Goal: Information Seeking & Learning: Learn about a topic

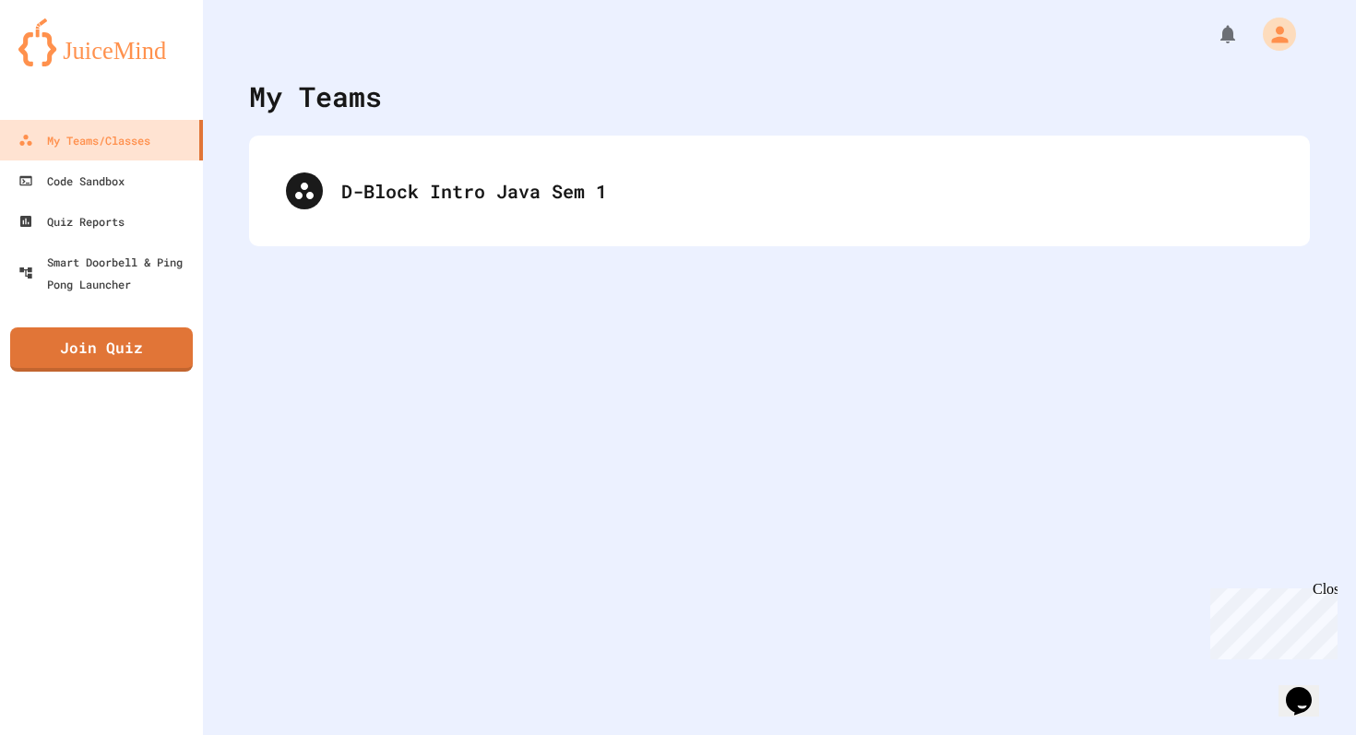
click at [452, 231] on div "D-Block Intro Java Sem 1" at bounding box center [779, 191] width 1061 height 111
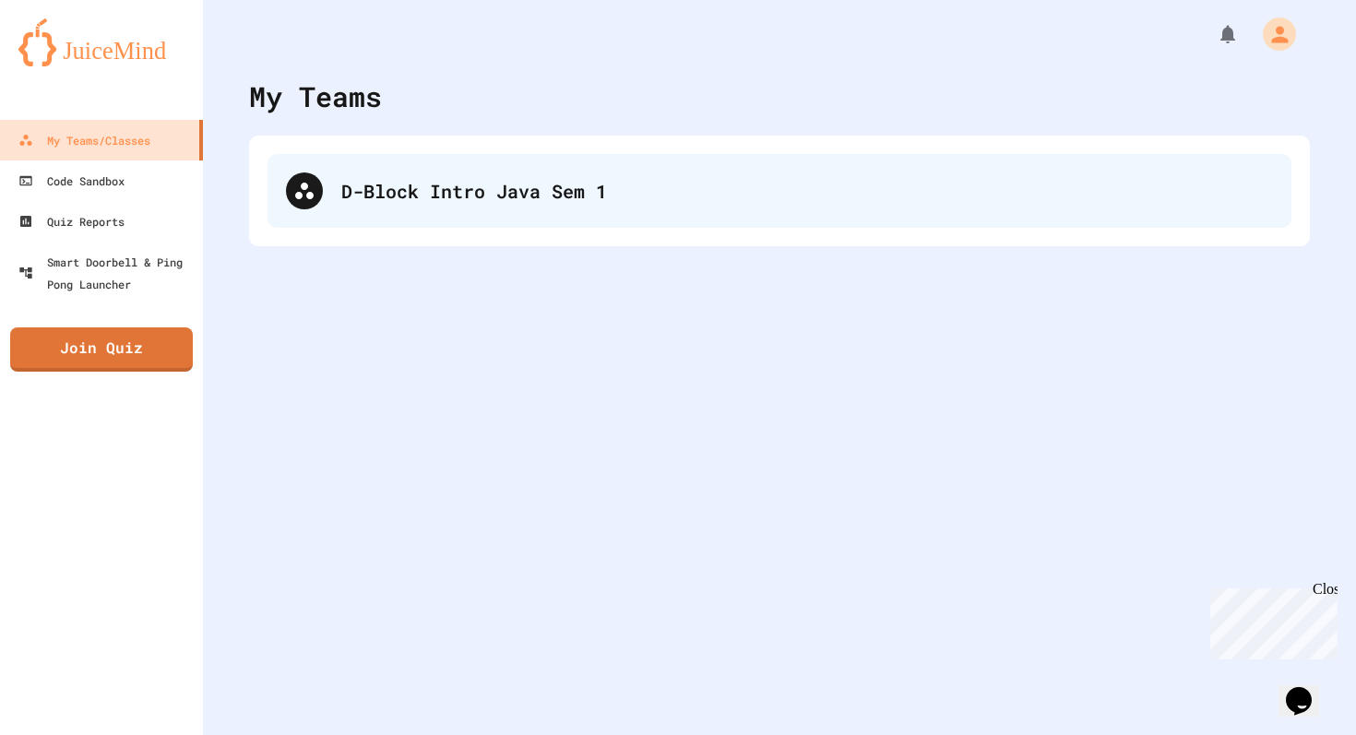
click at [464, 209] on div "D-Block Intro Java Sem 1" at bounding box center [780, 191] width 1024 height 74
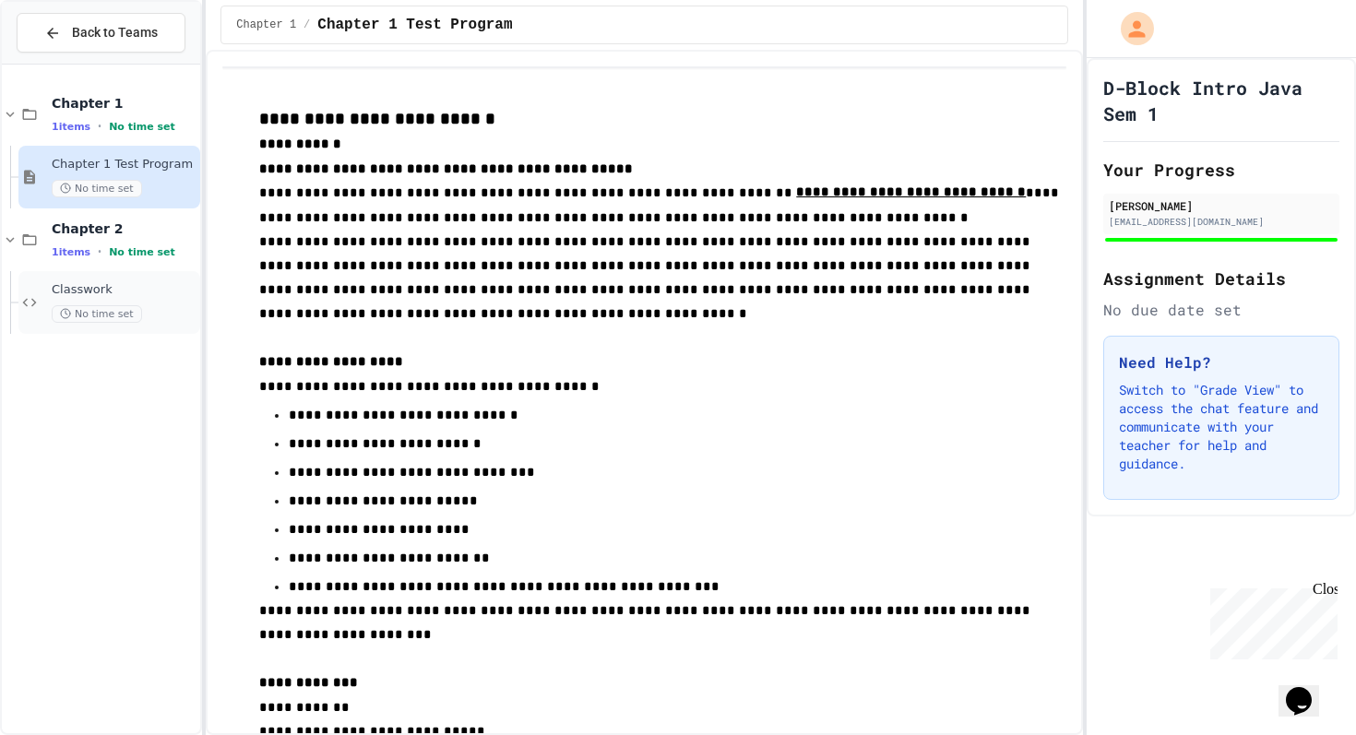
click at [98, 292] on span "Classwork" at bounding box center [124, 290] width 145 height 16
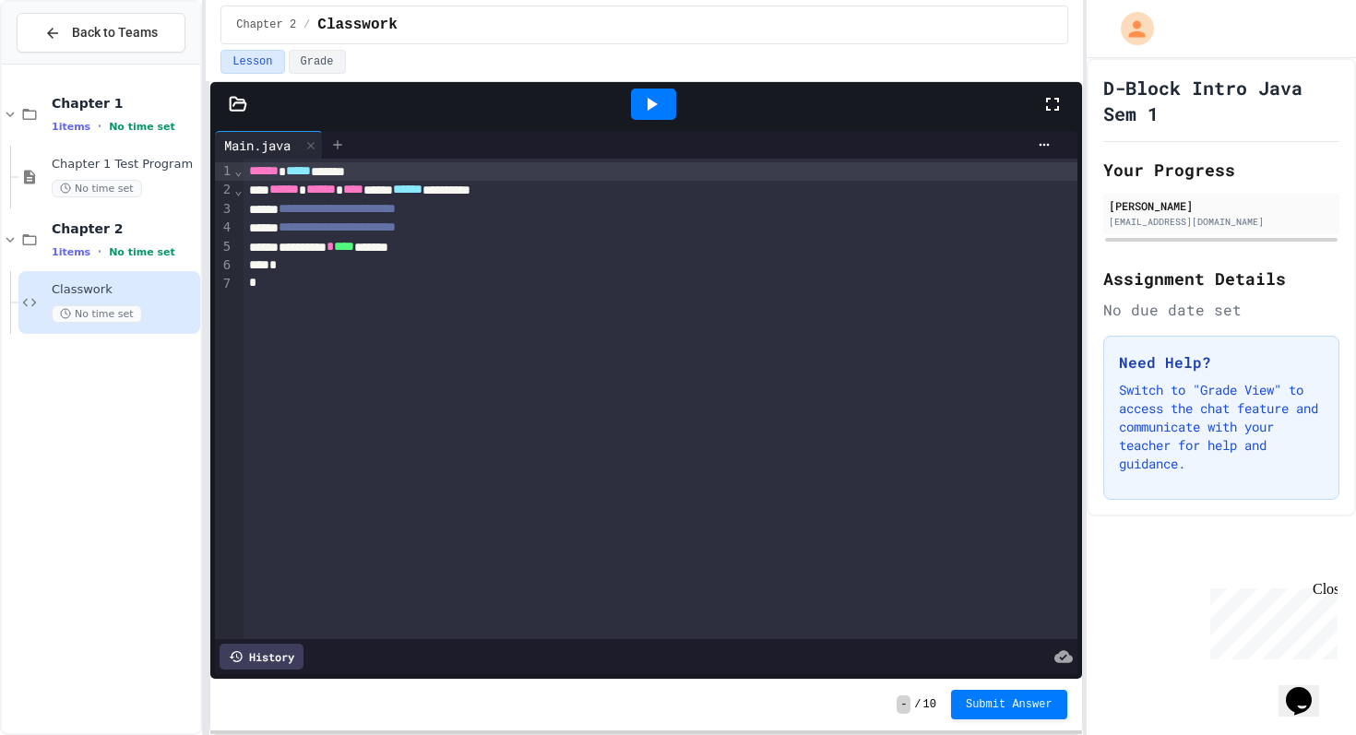
click at [340, 140] on icon at bounding box center [337, 144] width 15 height 15
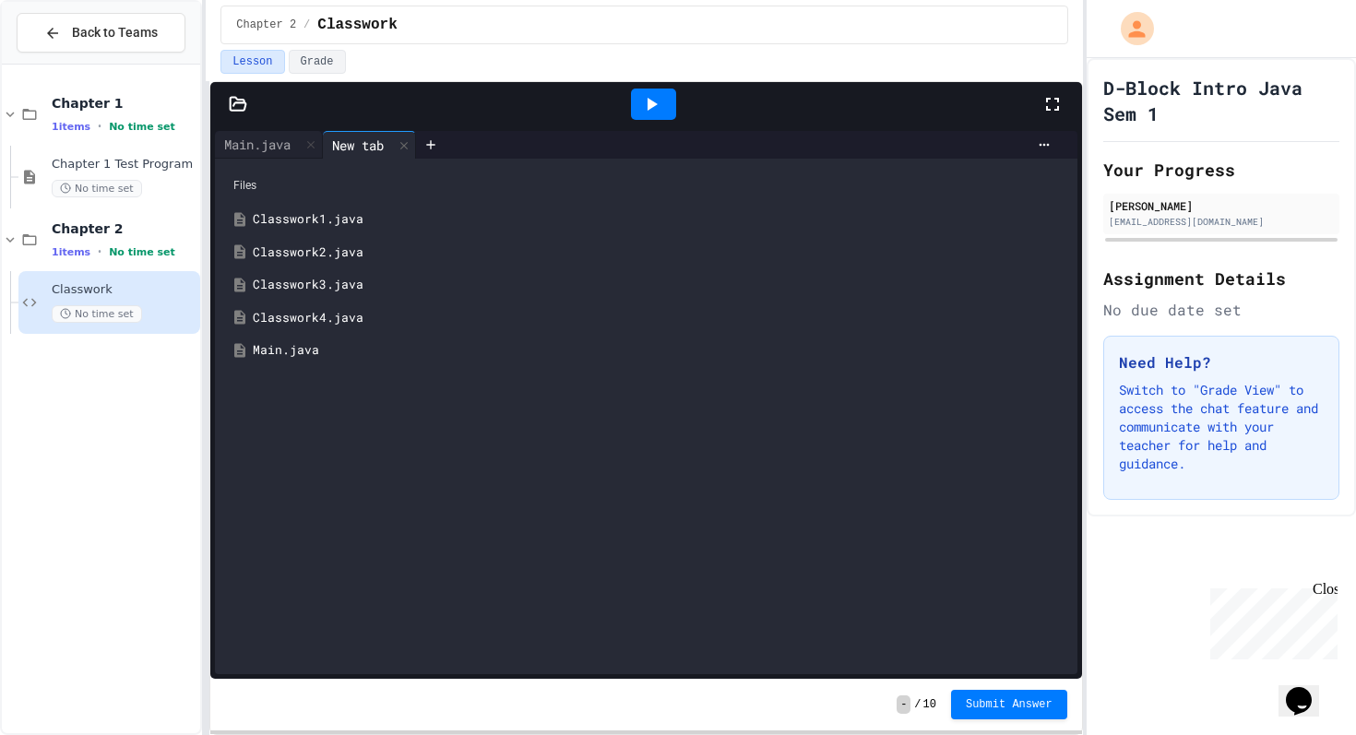
click at [332, 224] on div "Classwork1.java" at bounding box center [659, 219] width 813 height 18
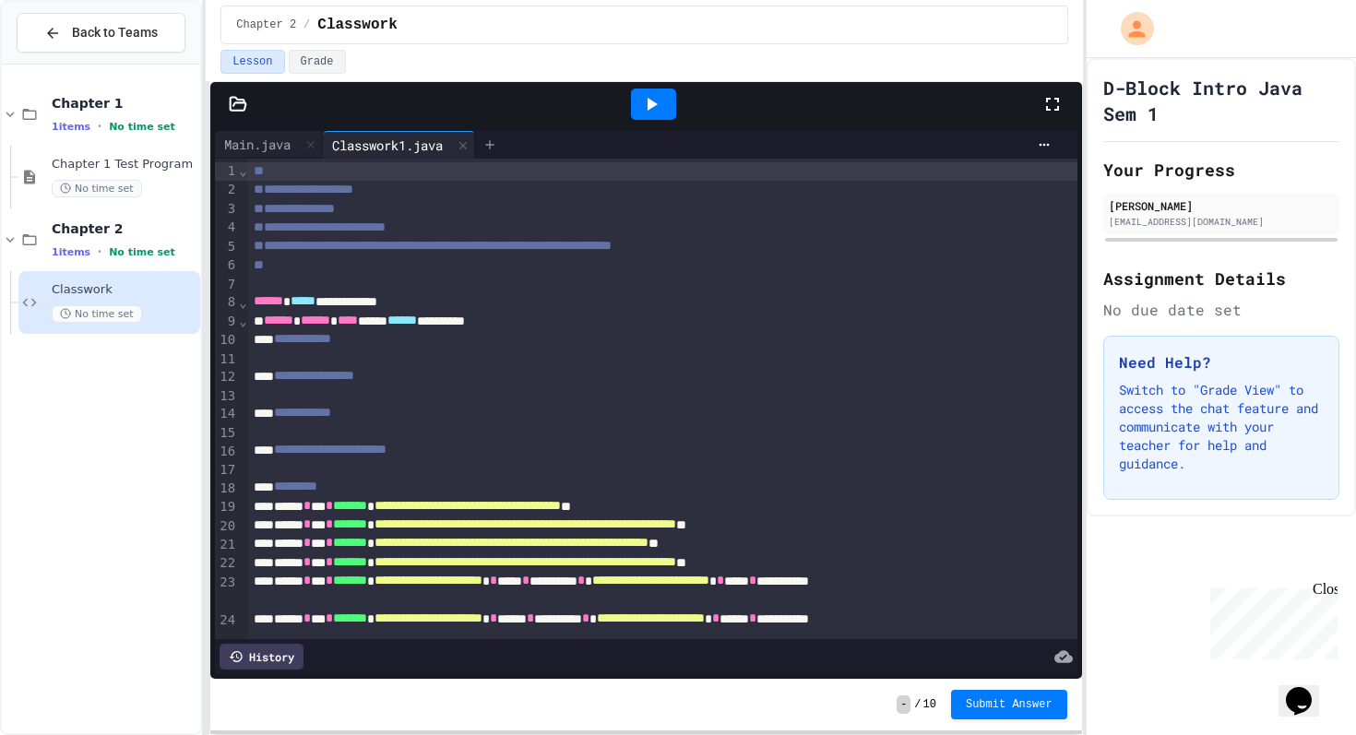
click at [497, 139] on icon at bounding box center [490, 144] width 15 height 15
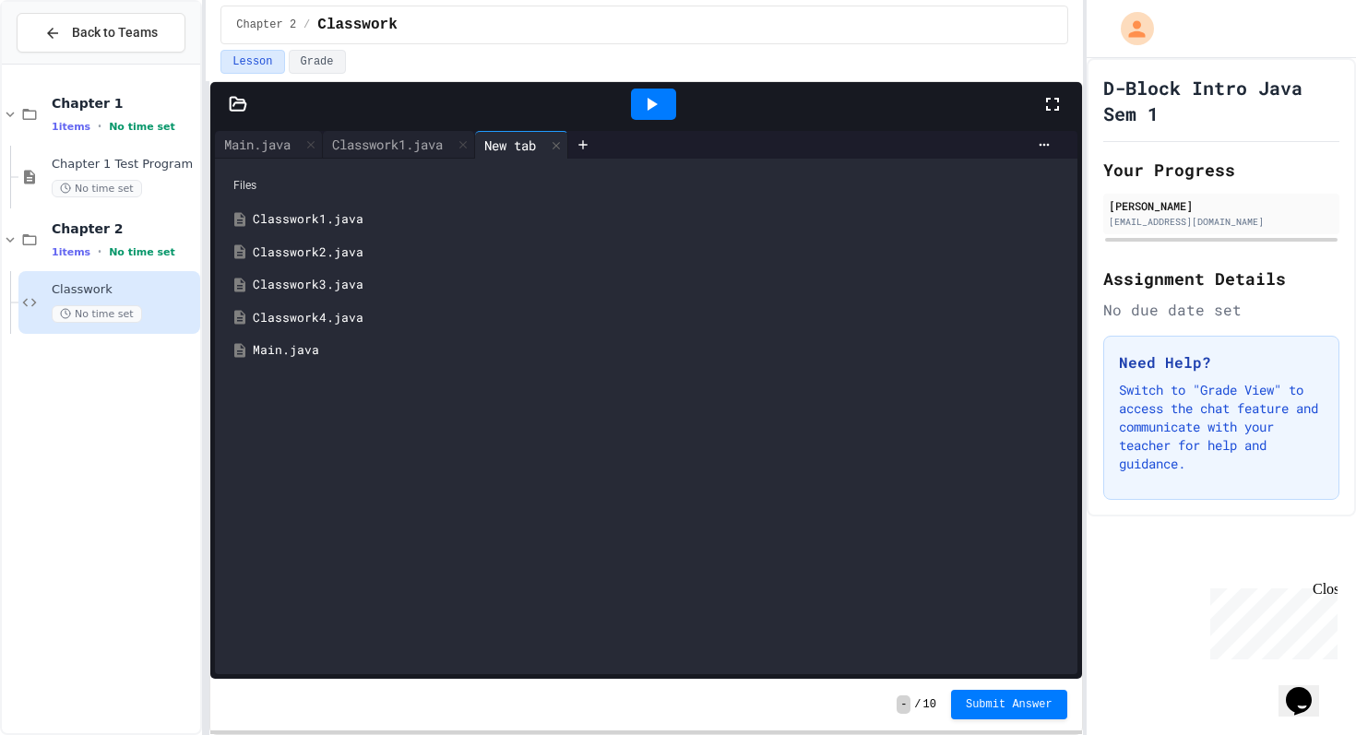
click at [352, 259] on div "Classwork2.java" at bounding box center [659, 253] width 813 height 18
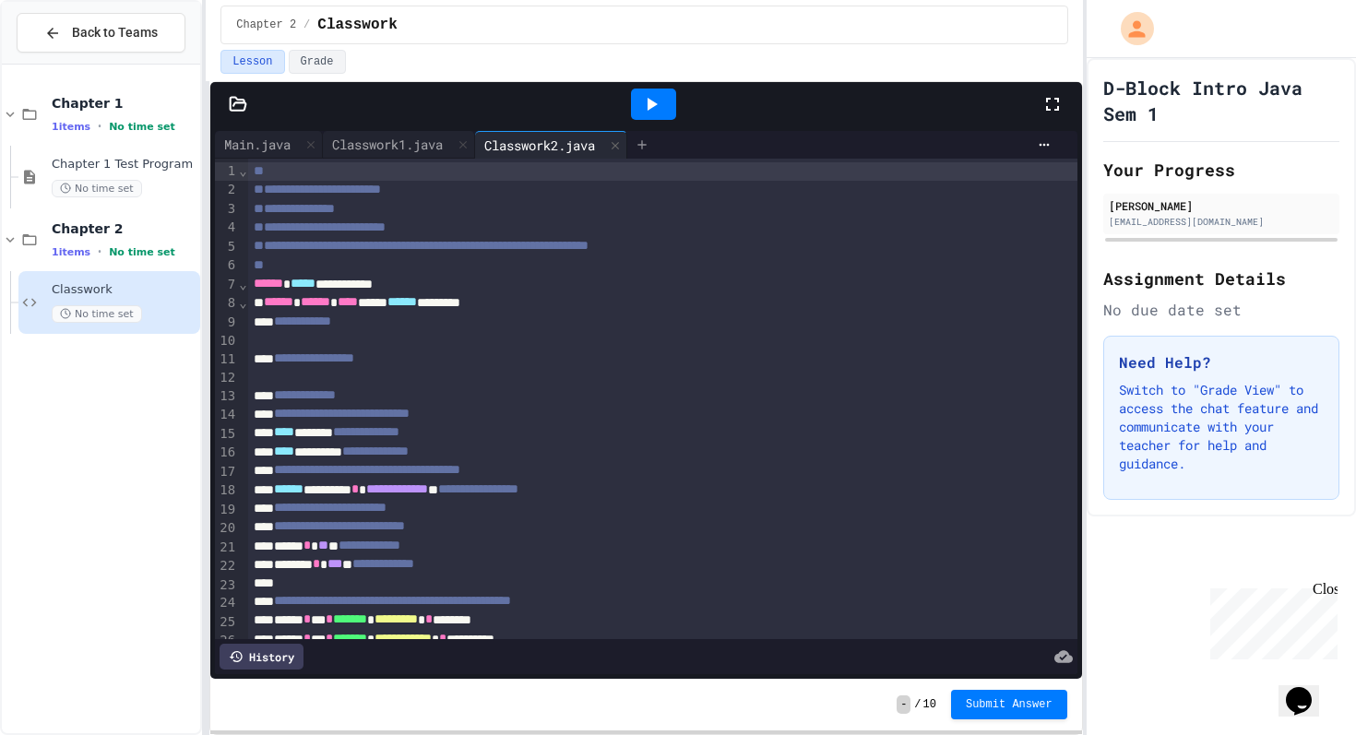
click at [657, 145] on div at bounding box center [642, 145] width 30 height 28
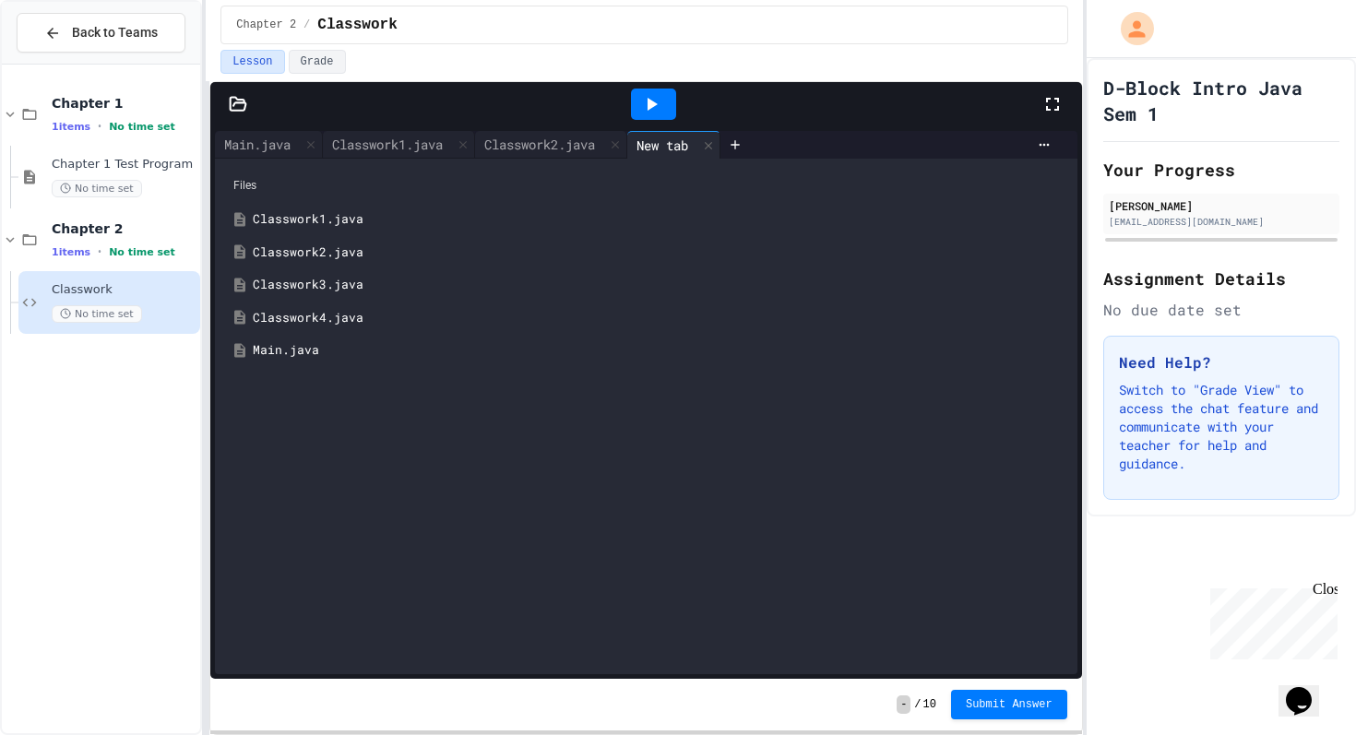
click at [337, 286] on div "Classwork3.java" at bounding box center [659, 285] width 813 height 18
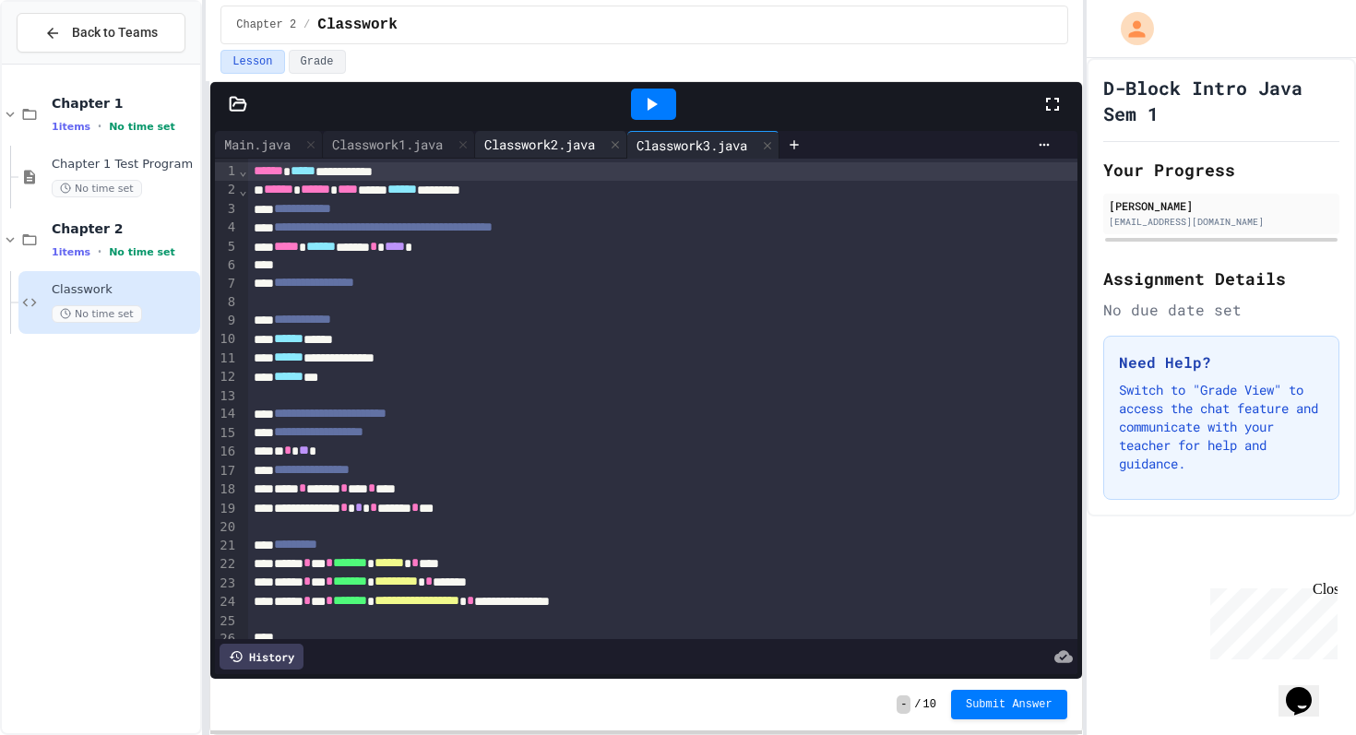
click at [550, 150] on div "Classwork2.java" at bounding box center [539, 144] width 129 height 19
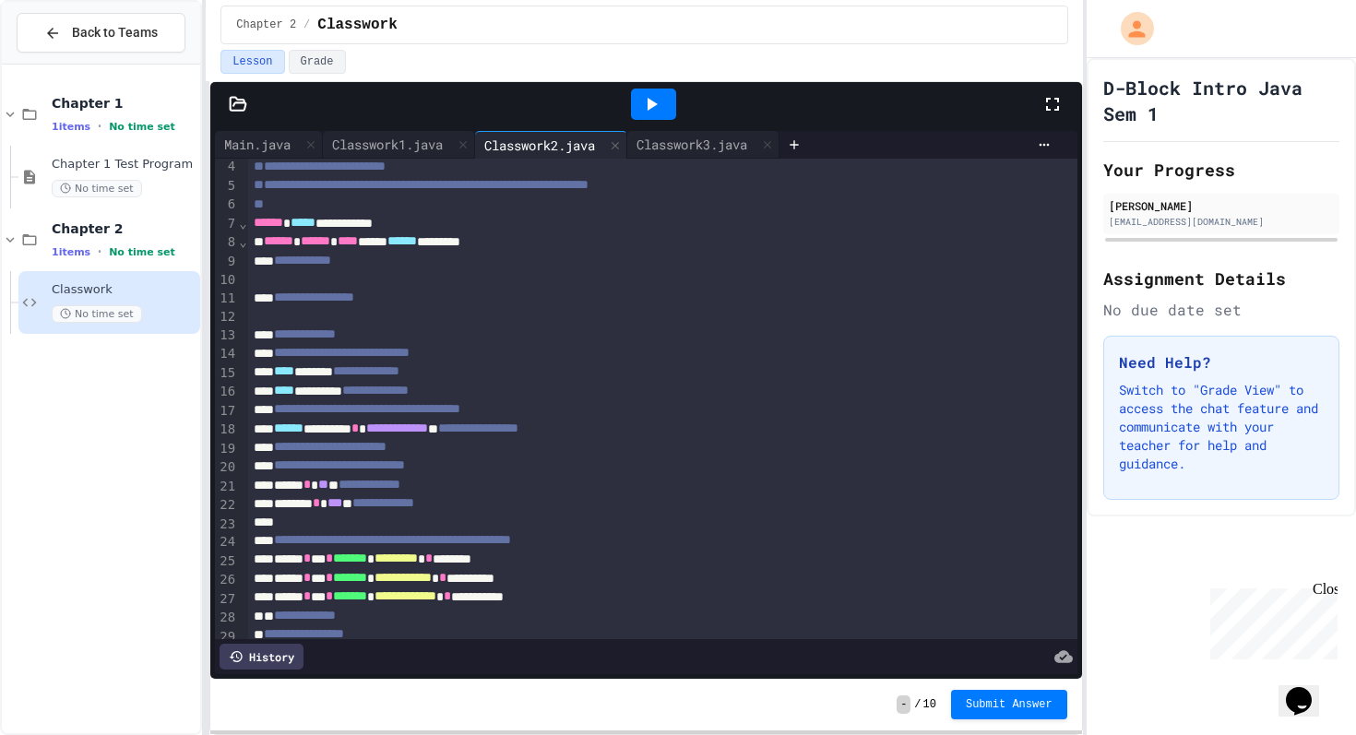
scroll to position [72, 0]
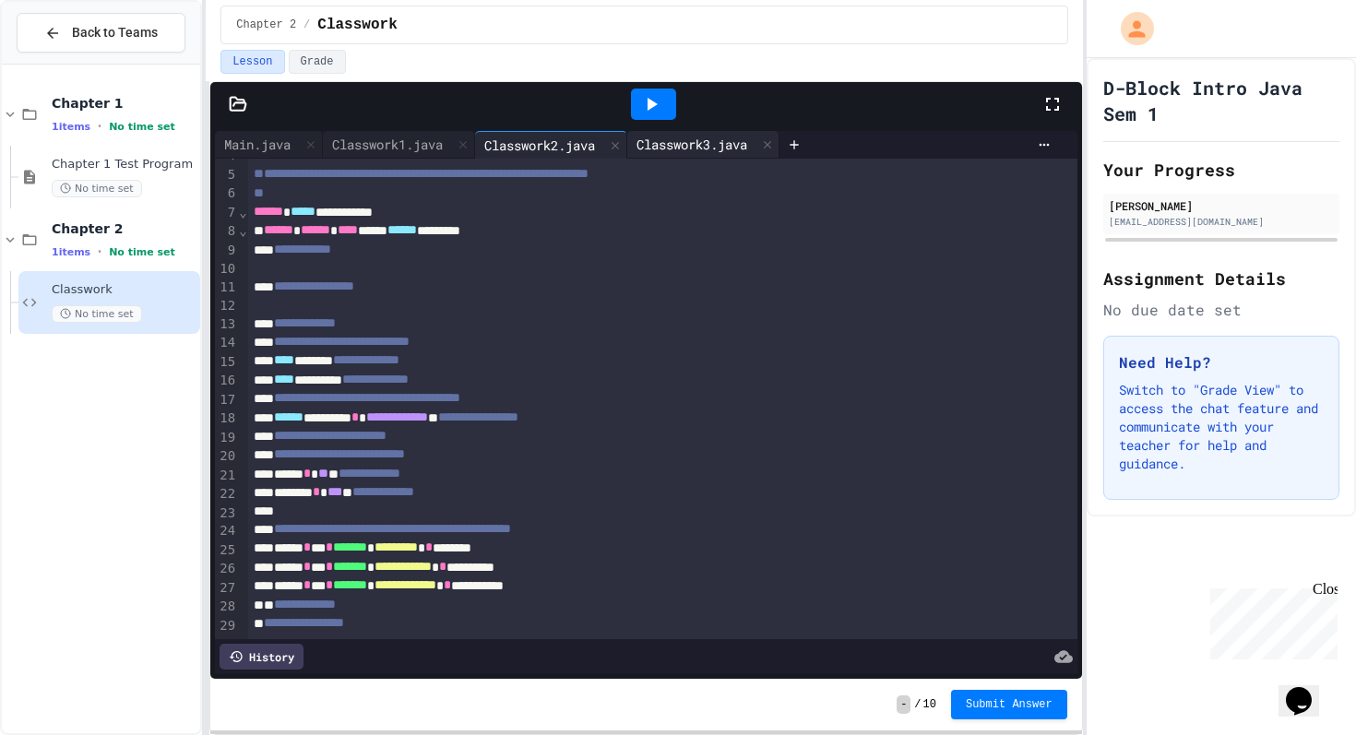
click at [691, 153] on div "Classwork3.java" at bounding box center [691, 144] width 129 height 19
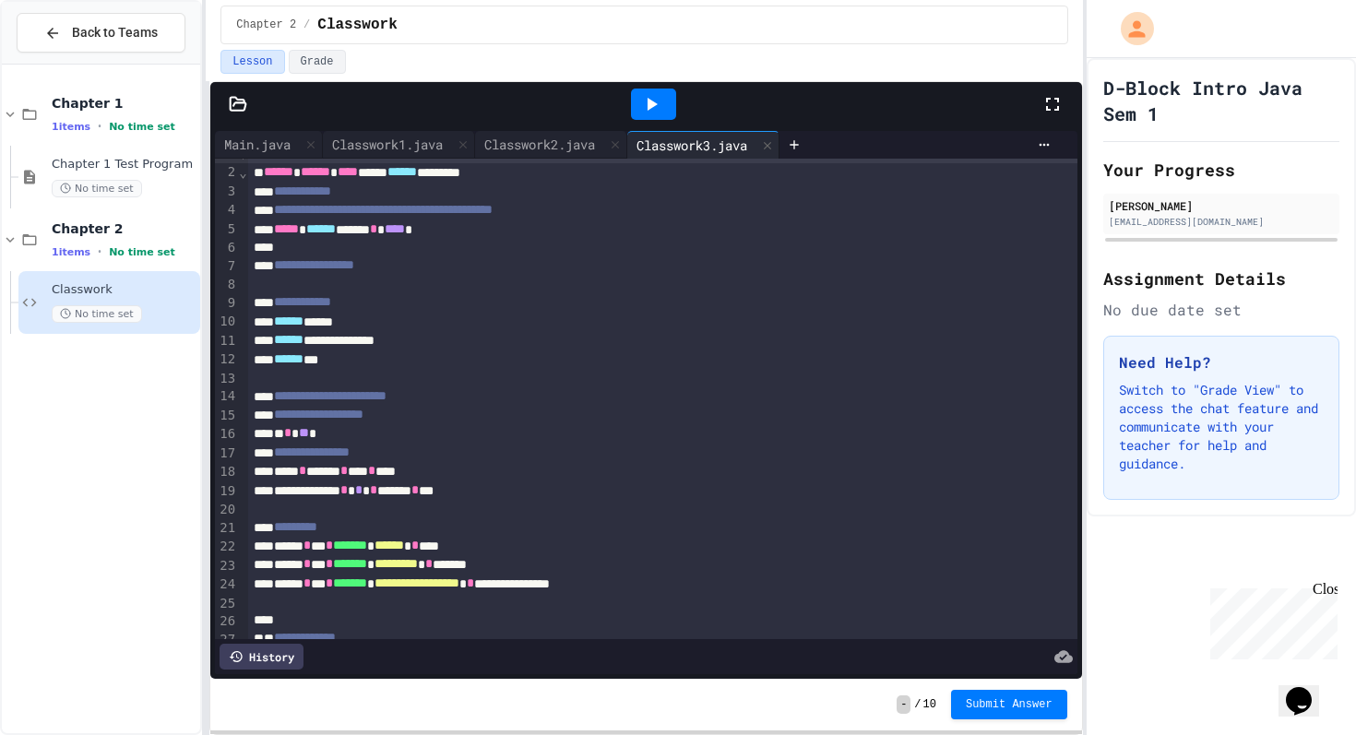
scroll to position [9, 0]
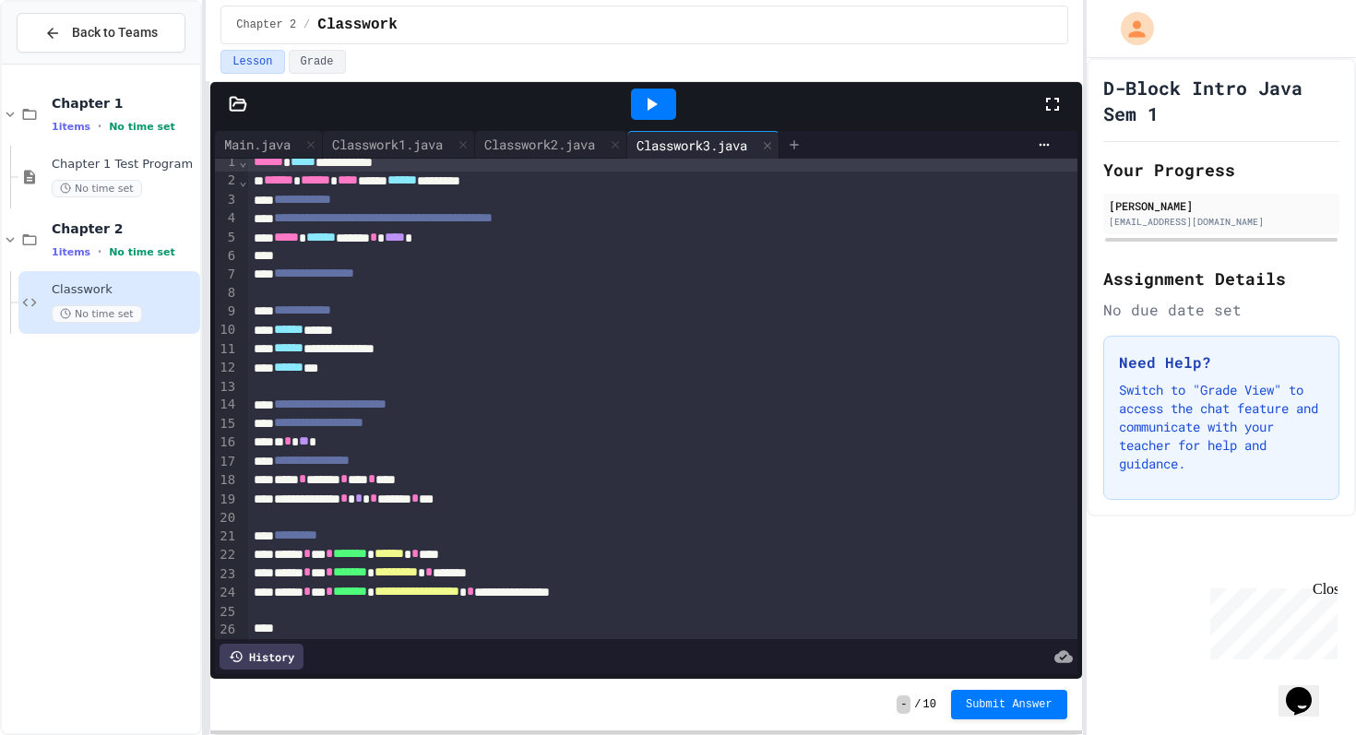
click at [809, 136] on div at bounding box center [795, 145] width 30 height 28
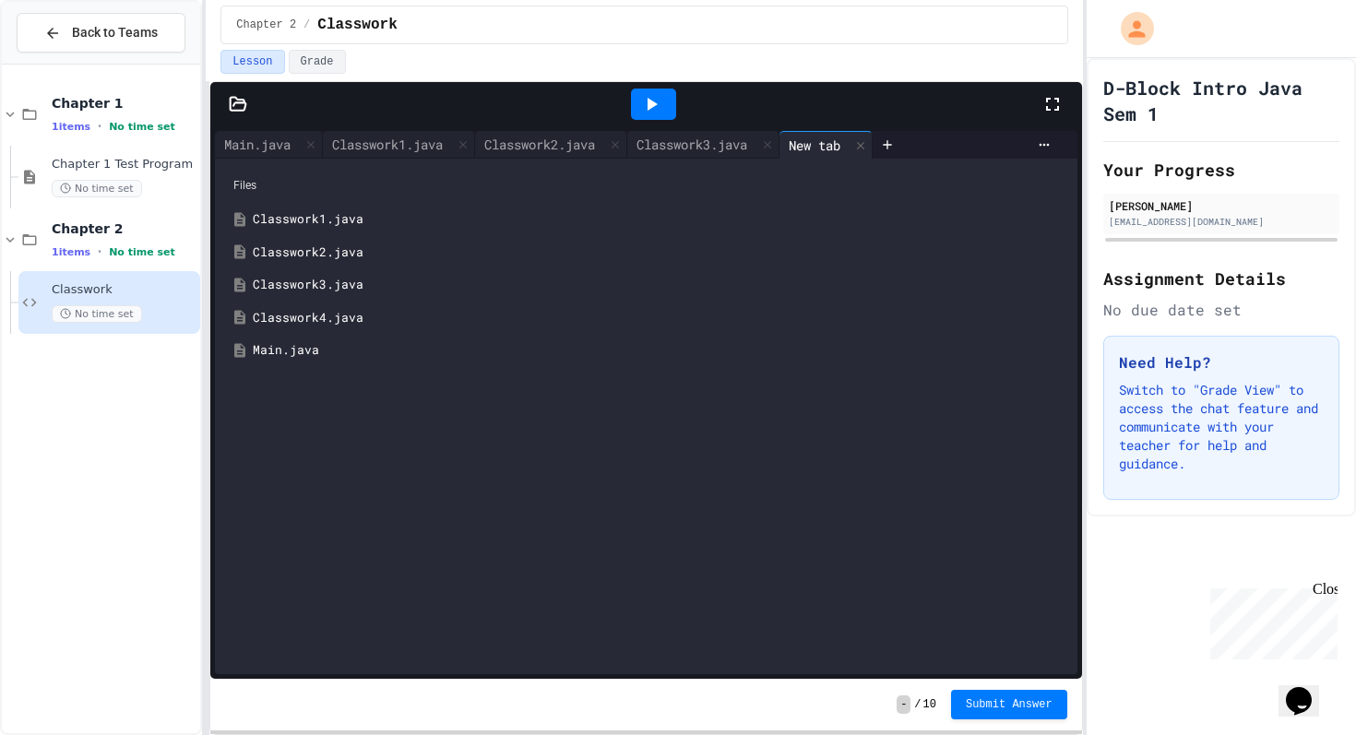
click at [320, 309] on div "Classwork4.java" at bounding box center [659, 318] width 813 height 18
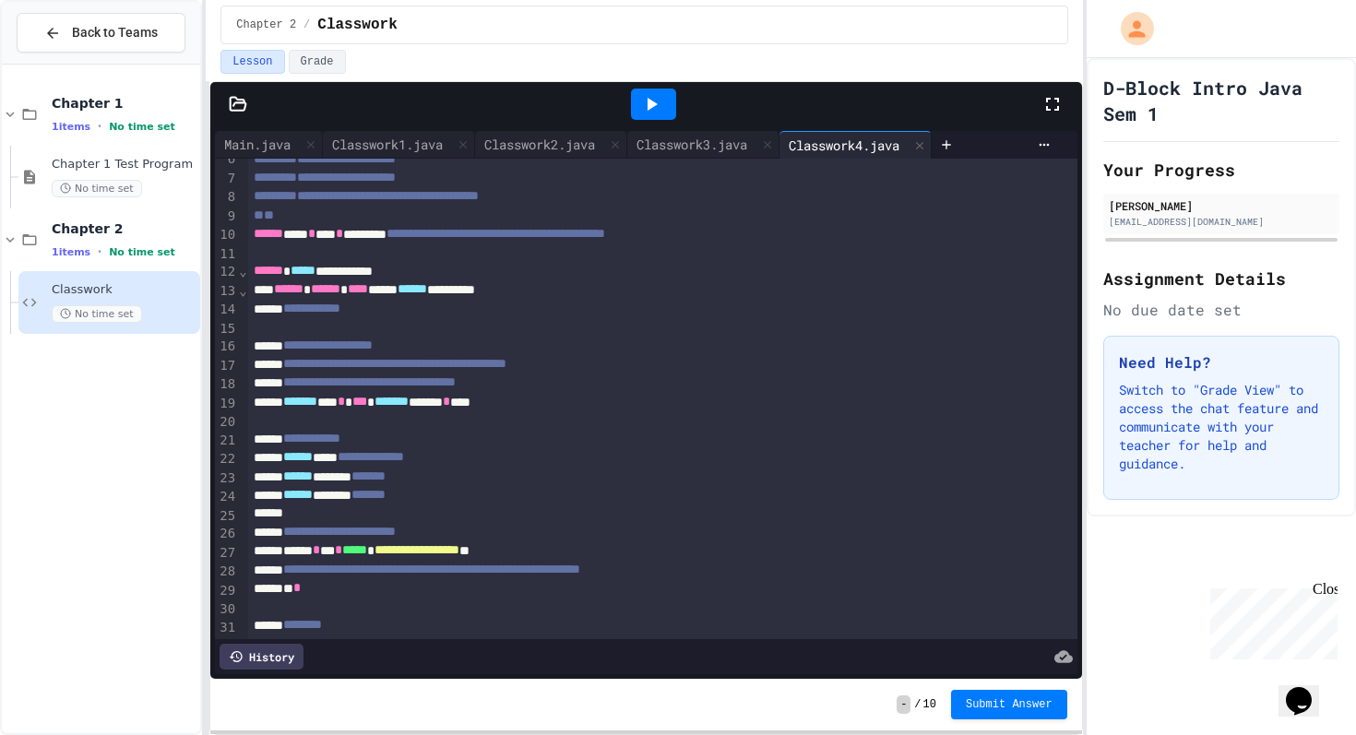
scroll to position [162, 0]
